Goal: Information Seeking & Learning: Learn about a topic

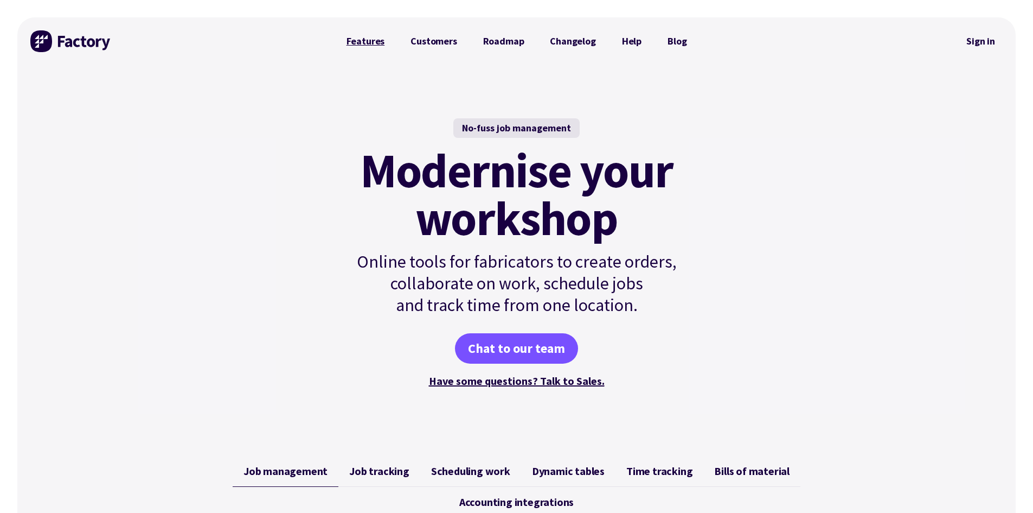
click at [369, 41] on link "Features" at bounding box center [366, 41] width 65 height 22
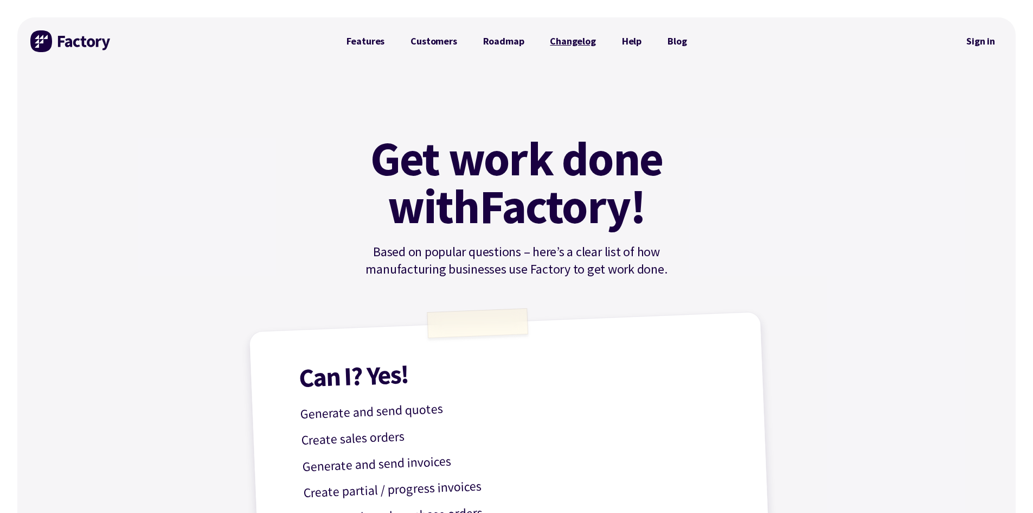
click at [577, 39] on link "Changelog" at bounding box center [573, 41] width 72 height 22
click at [359, 46] on link "Features" at bounding box center [366, 41] width 65 height 22
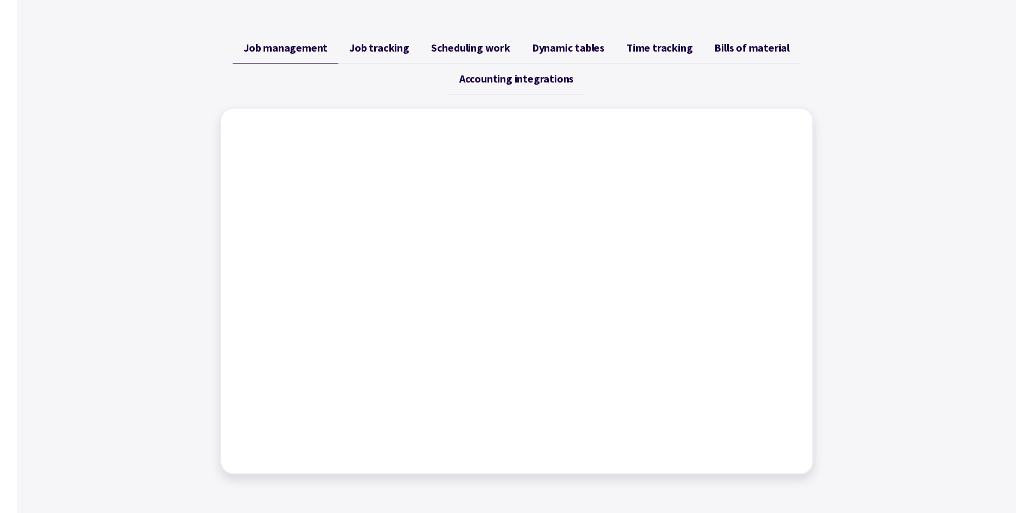
scroll to position [434, 0]
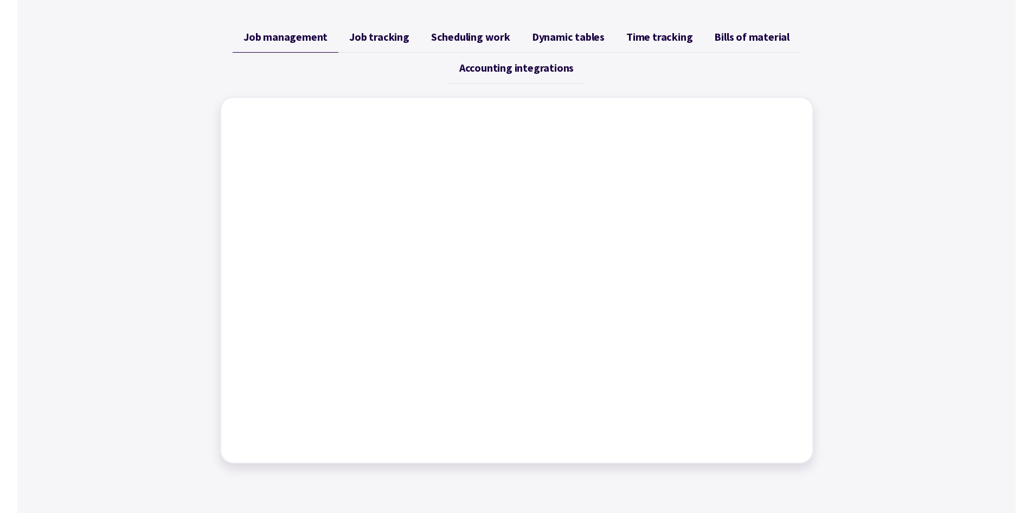
click at [378, 35] on span "Job tracking" at bounding box center [379, 36] width 60 height 13
click at [463, 33] on span "Scheduling work" at bounding box center [470, 36] width 79 height 13
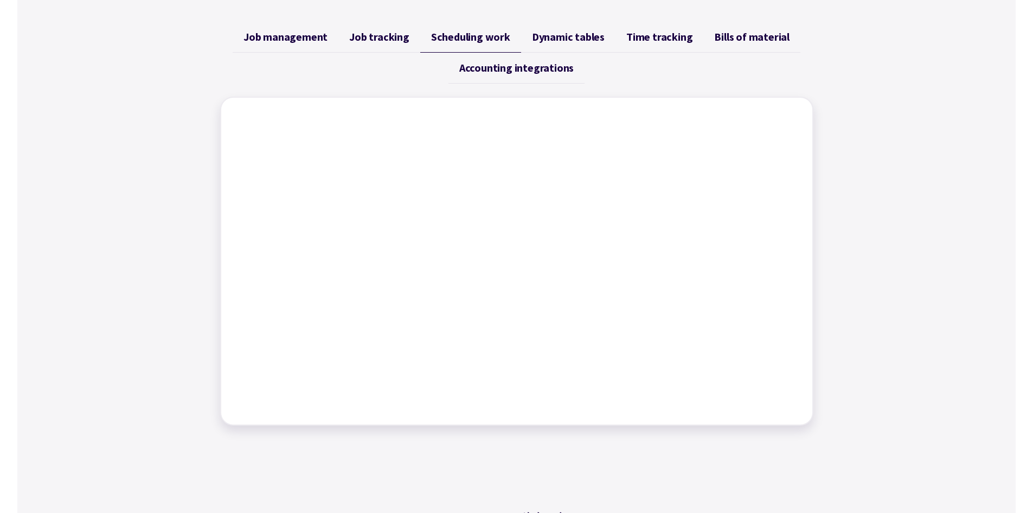
click at [562, 35] on span "Dynamic tables" at bounding box center [568, 36] width 73 height 13
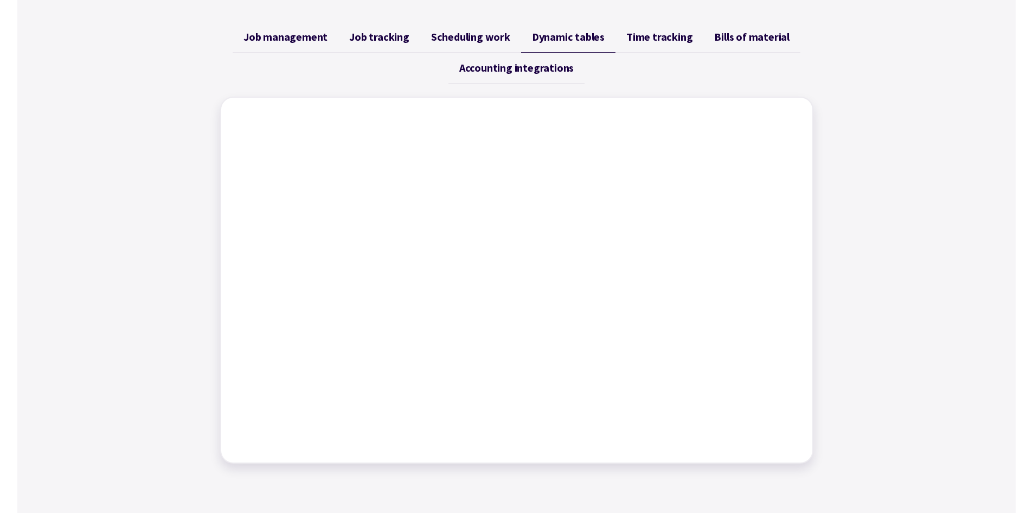
click at [644, 32] on span "Time tracking" at bounding box center [659, 36] width 66 height 13
click at [733, 29] on link "Bills of material" at bounding box center [752, 37] width 97 height 31
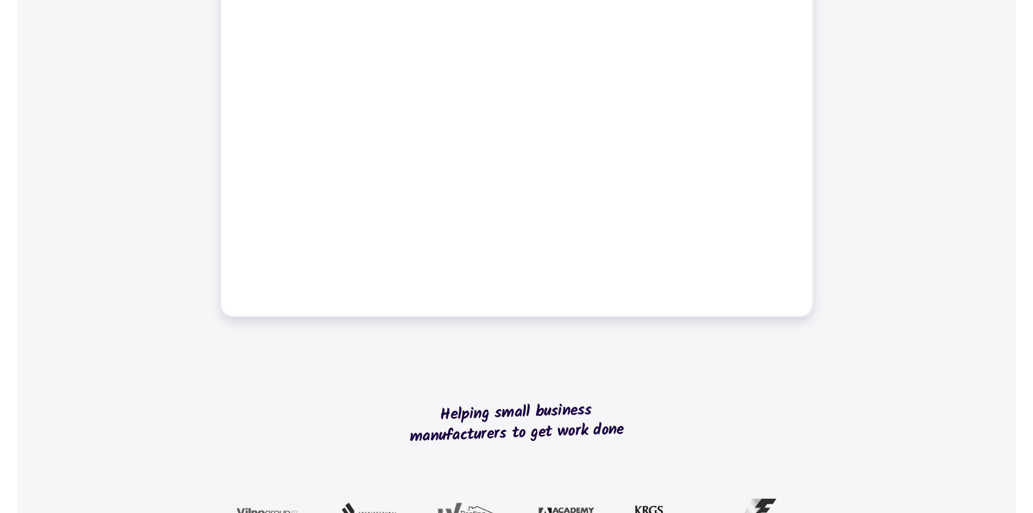
scroll to position [380, 0]
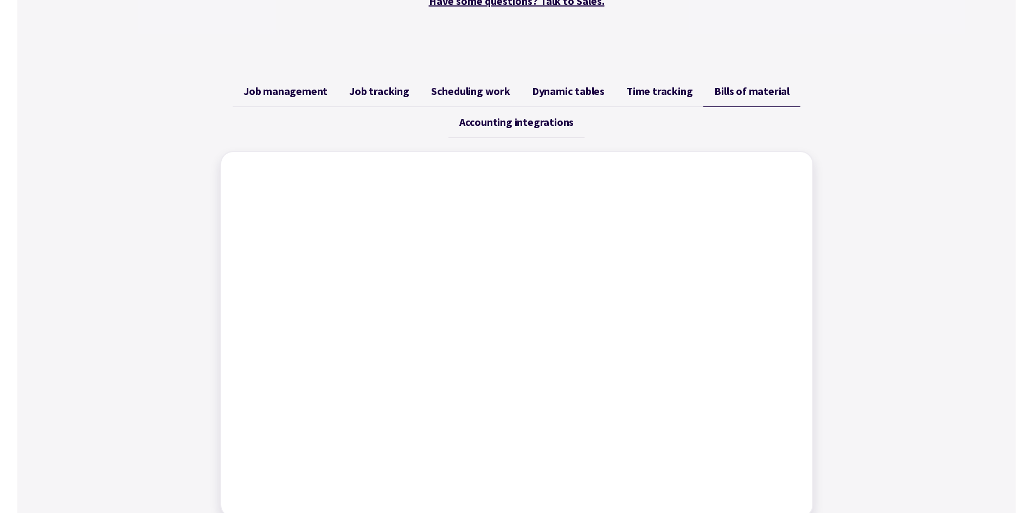
click at [531, 108] on link "Accounting integrations" at bounding box center [517, 122] width 136 height 31
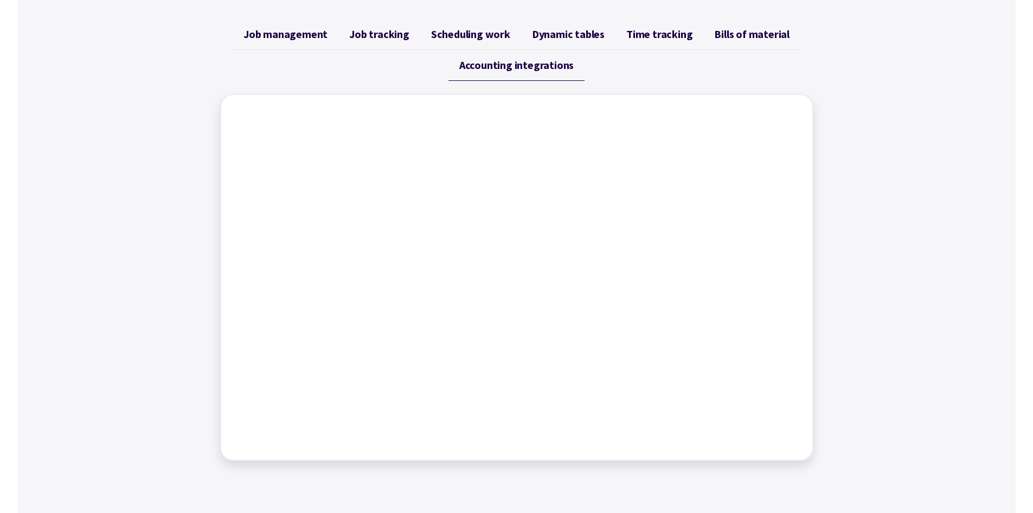
scroll to position [434, 0]
click at [296, 41] on span "Job management" at bounding box center [286, 36] width 84 height 13
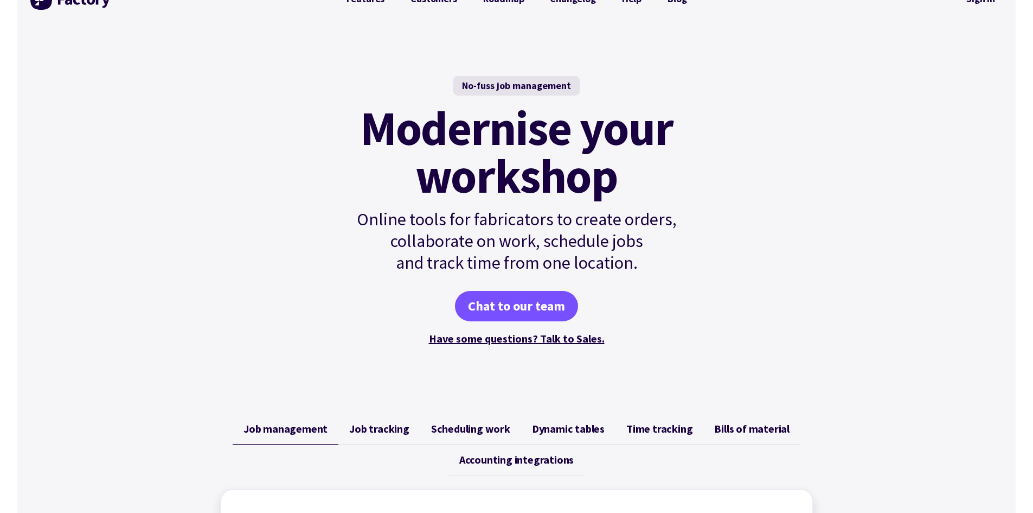
scroll to position [0, 0]
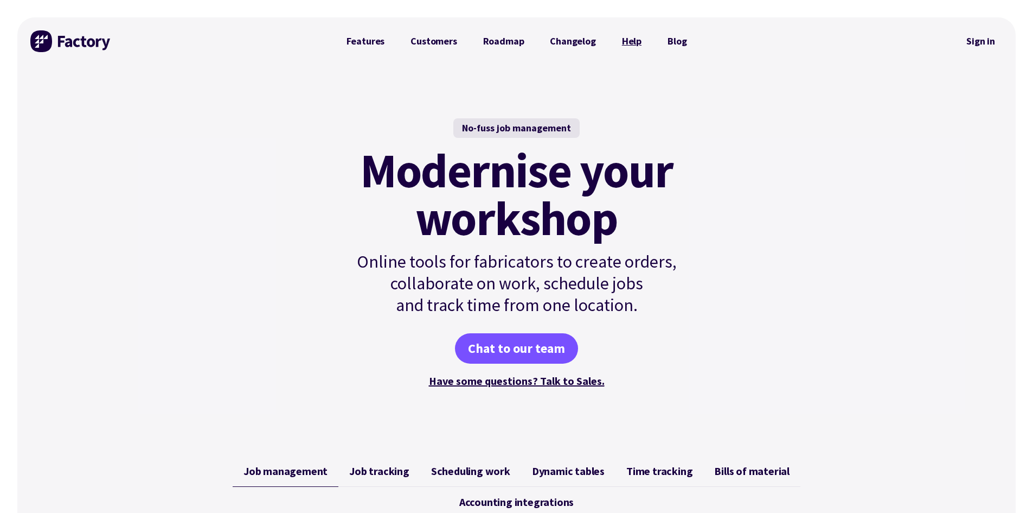
click at [630, 43] on link "Help" at bounding box center [632, 41] width 46 height 22
click at [376, 40] on link "Features" at bounding box center [366, 41] width 65 height 22
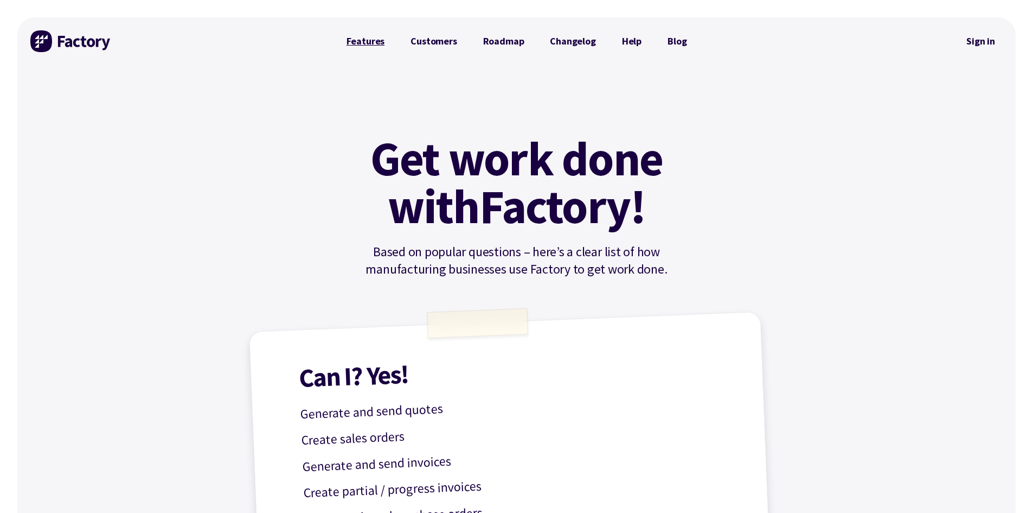
click at [369, 42] on link "Features" at bounding box center [366, 41] width 65 height 22
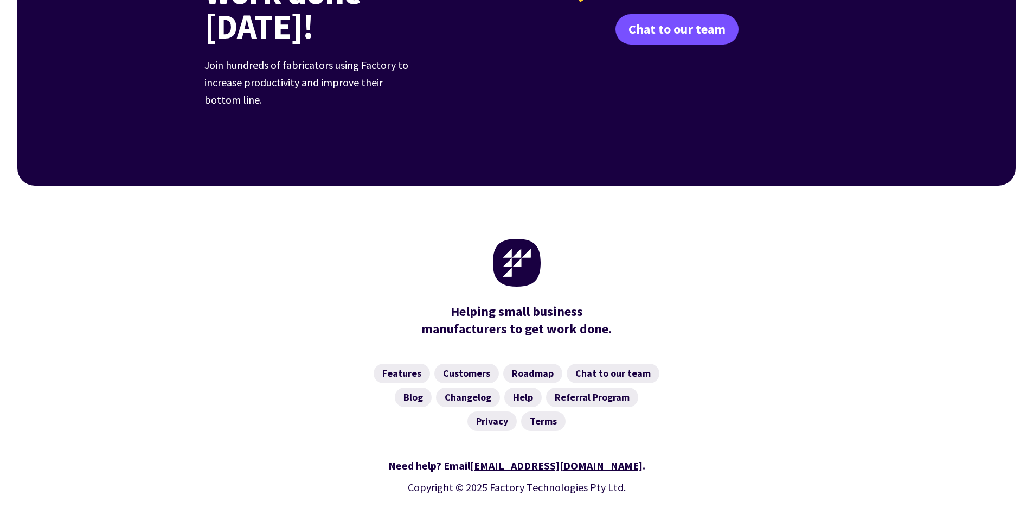
scroll to position [1671, 0]
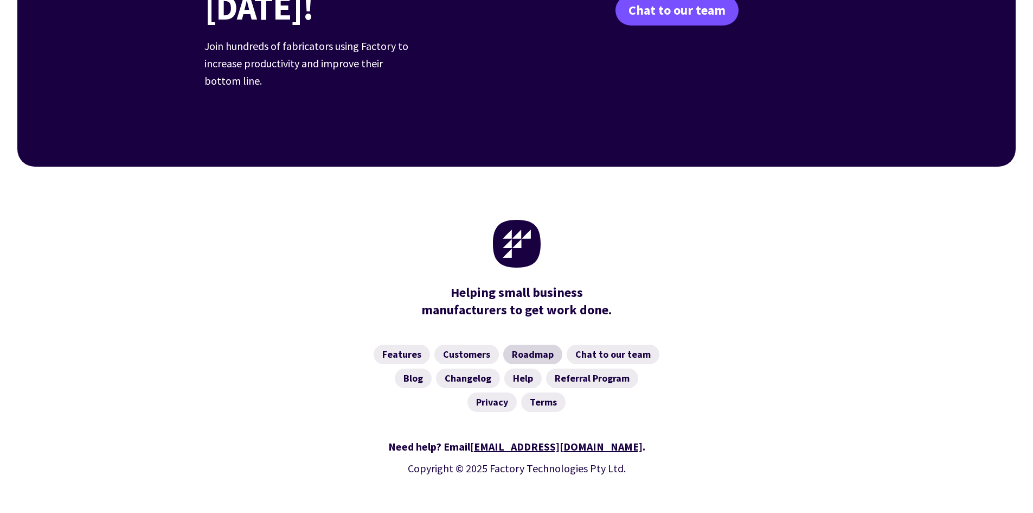
click at [523, 344] on link "Roadmap" at bounding box center [532, 354] width 59 height 20
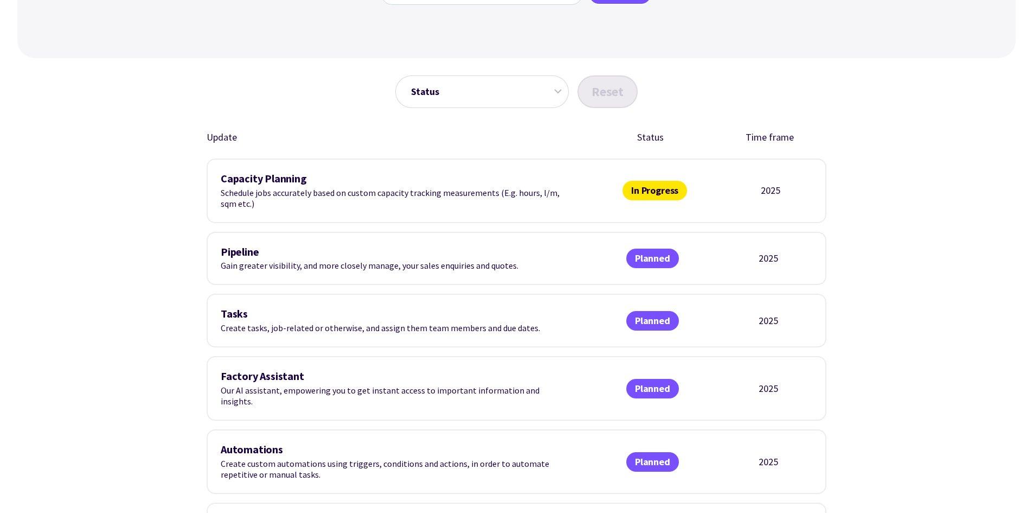
scroll to position [380, 0]
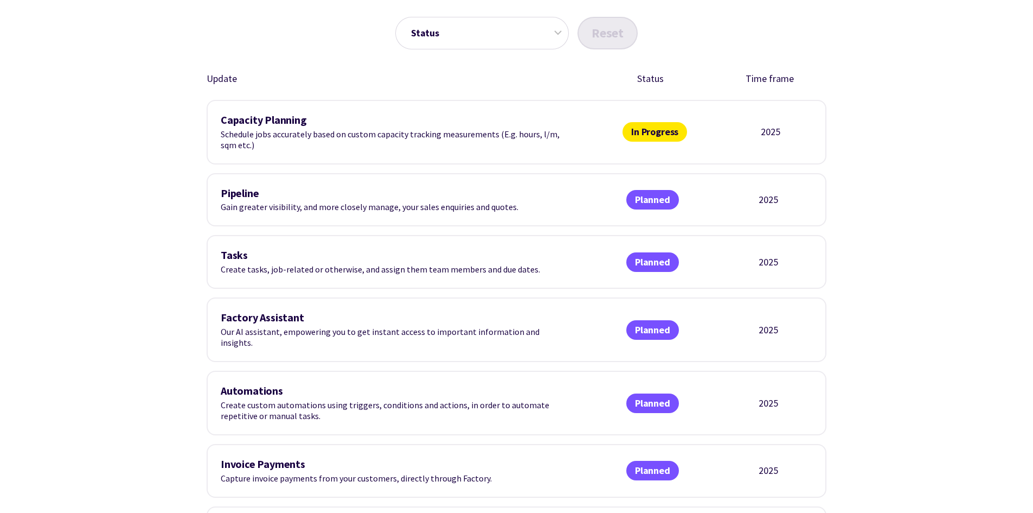
click at [719, 261] on div "Tasks Create tasks, job-related or otherwise, and assign them team members and …" at bounding box center [517, 262] width 620 height 54
click at [672, 255] on span "Planned" at bounding box center [652, 262] width 53 height 20
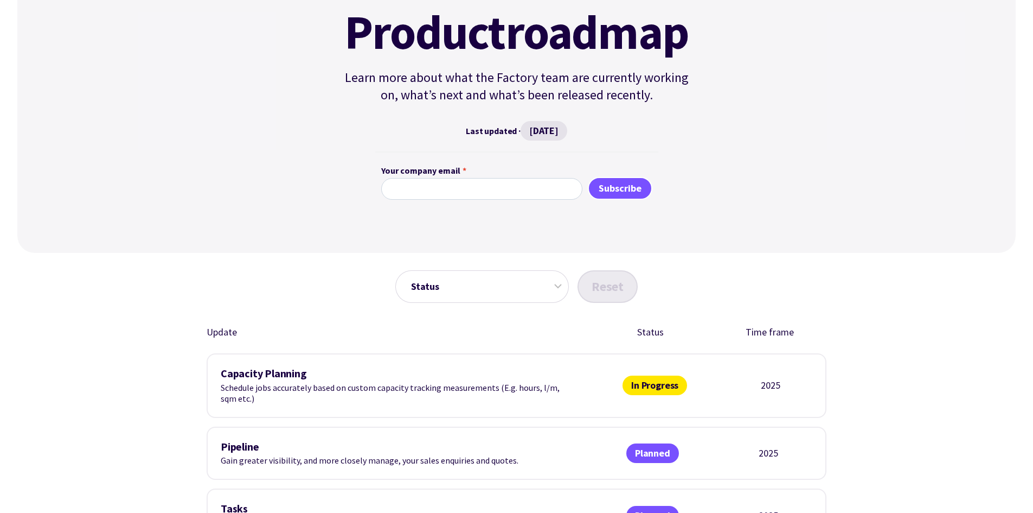
scroll to position [0, 0]
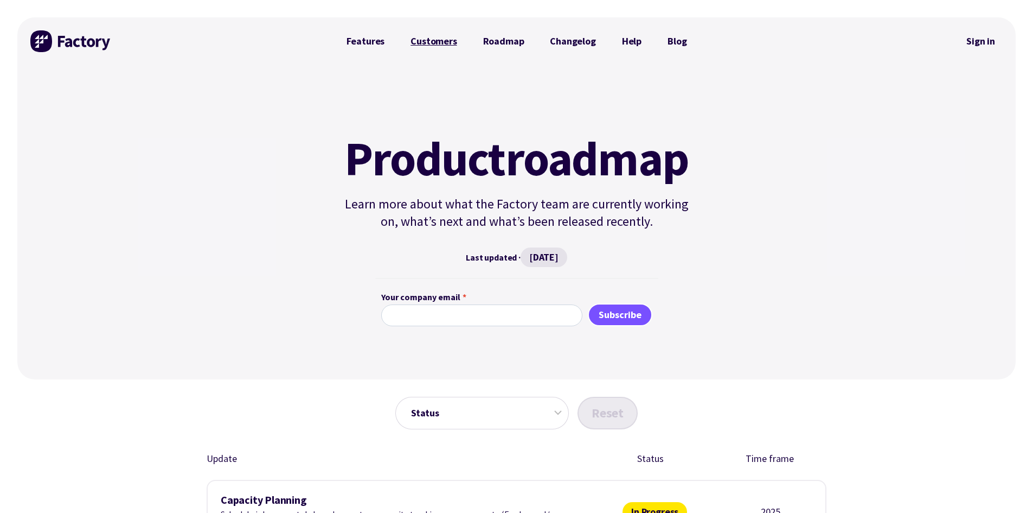
click at [433, 41] on link "Customers" at bounding box center [434, 41] width 72 height 22
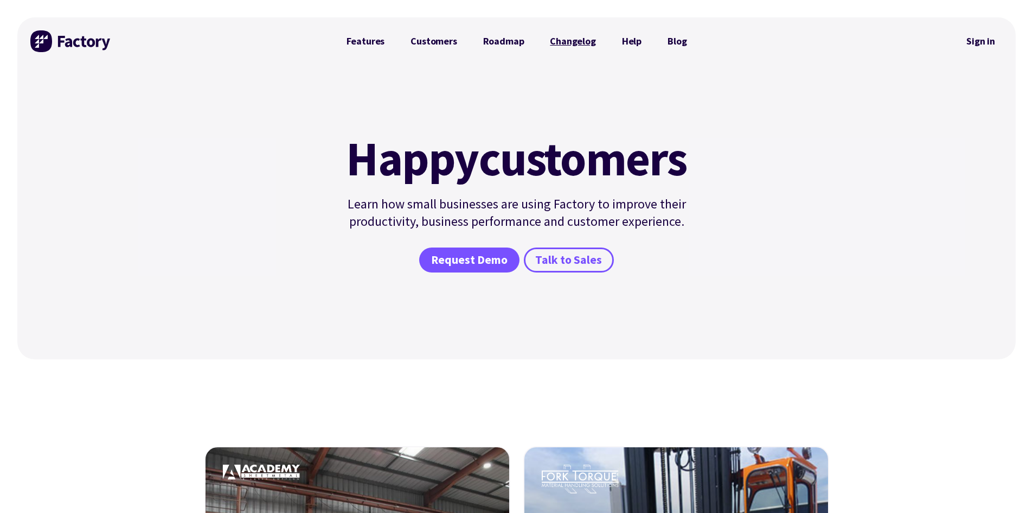
click at [590, 42] on link "Changelog" at bounding box center [573, 41] width 72 height 22
